Goal: Ask a question

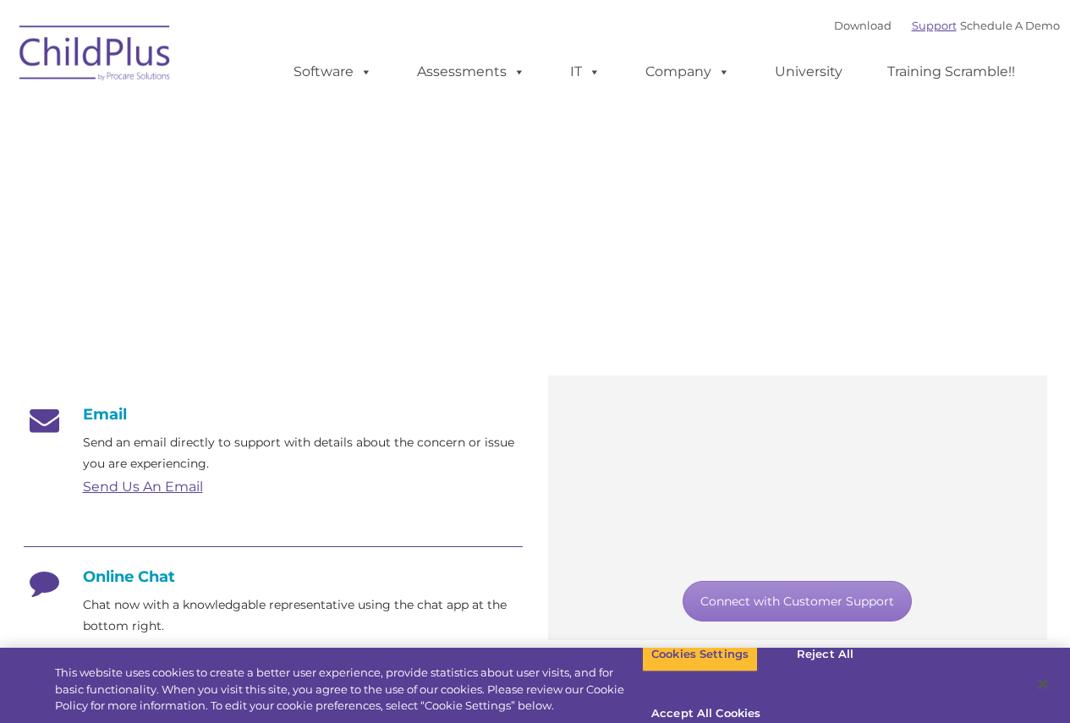
click at [912, 26] on link "Support" at bounding box center [934, 26] width 45 height 14
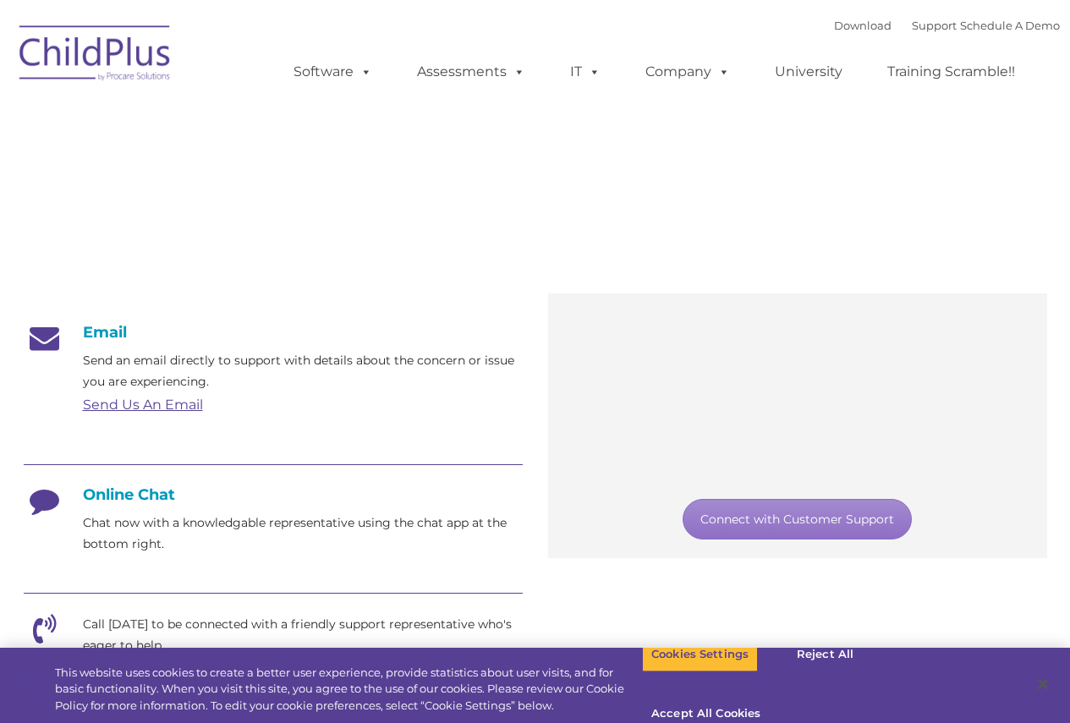
scroll to position [85, 0]
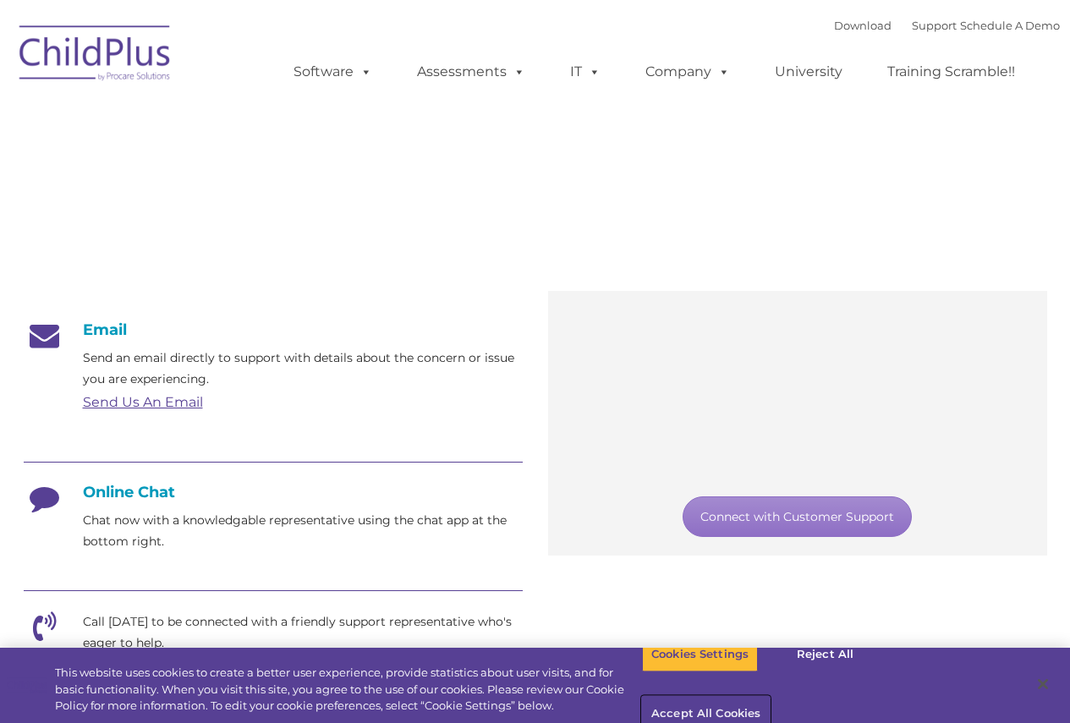
click at [770, 697] on button "Accept All Cookies" at bounding box center [706, 715] width 128 height 36
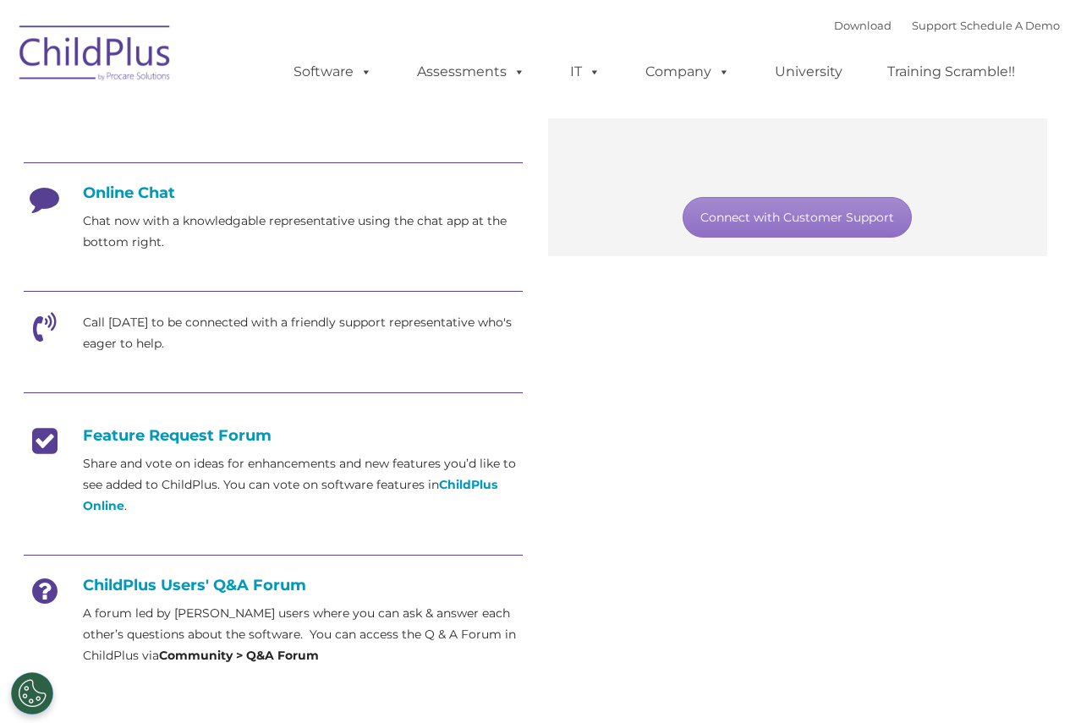
scroll to position [0, 0]
